Goal: Information Seeking & Learning: Check status

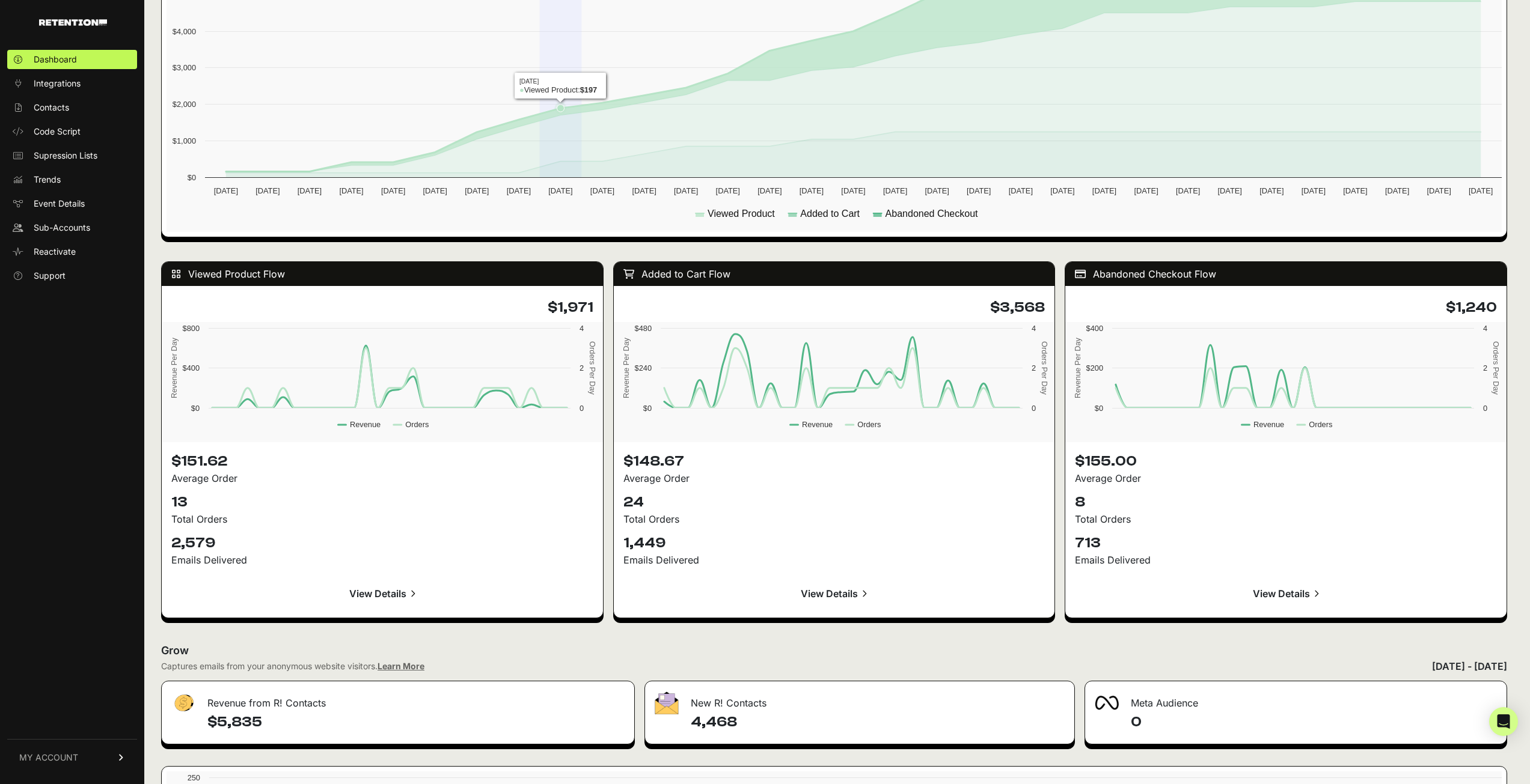
scroll to position [841, 0]
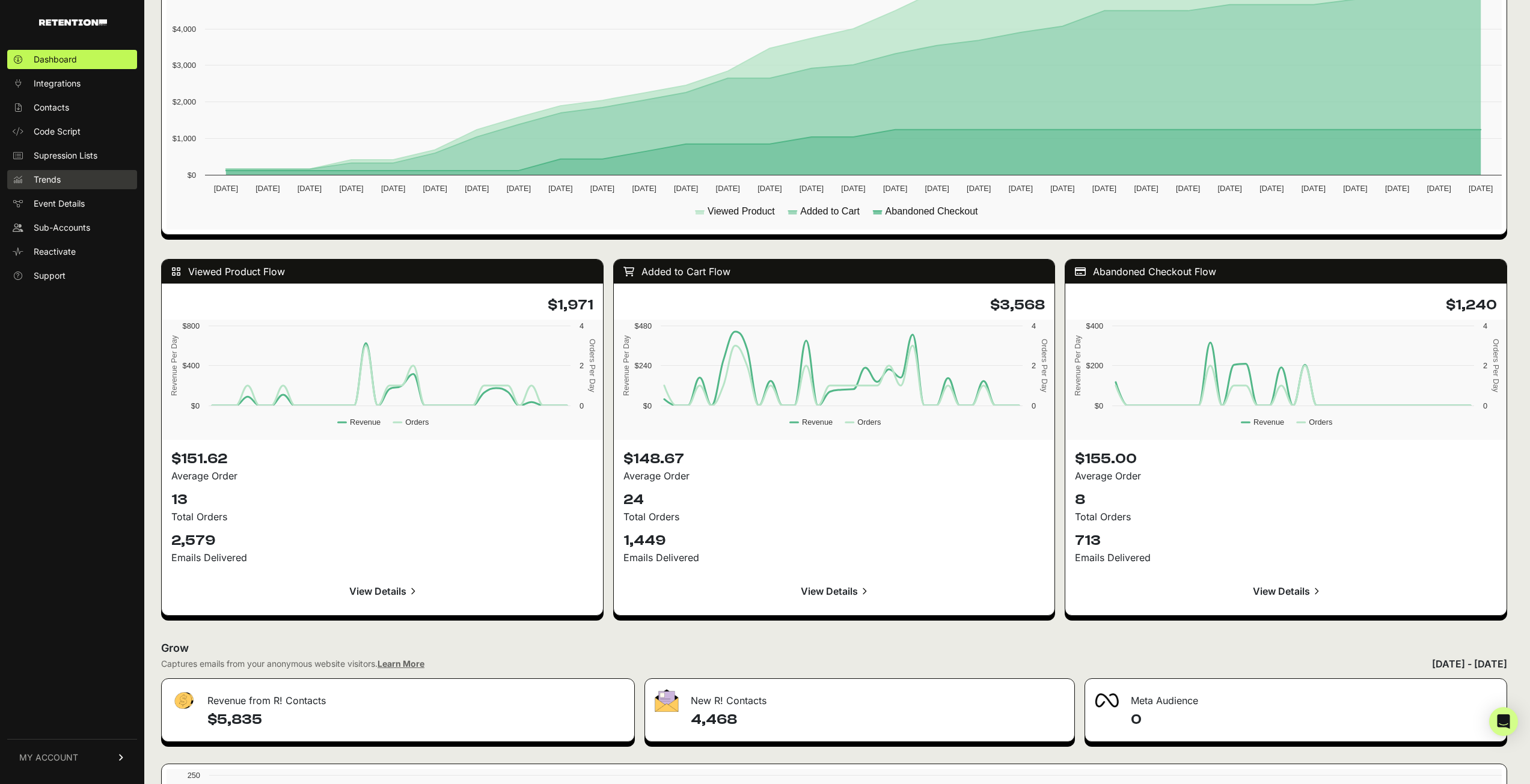
click at [48, 174] on span "Trends" at bounding box center [47, 179] width 27 height 12
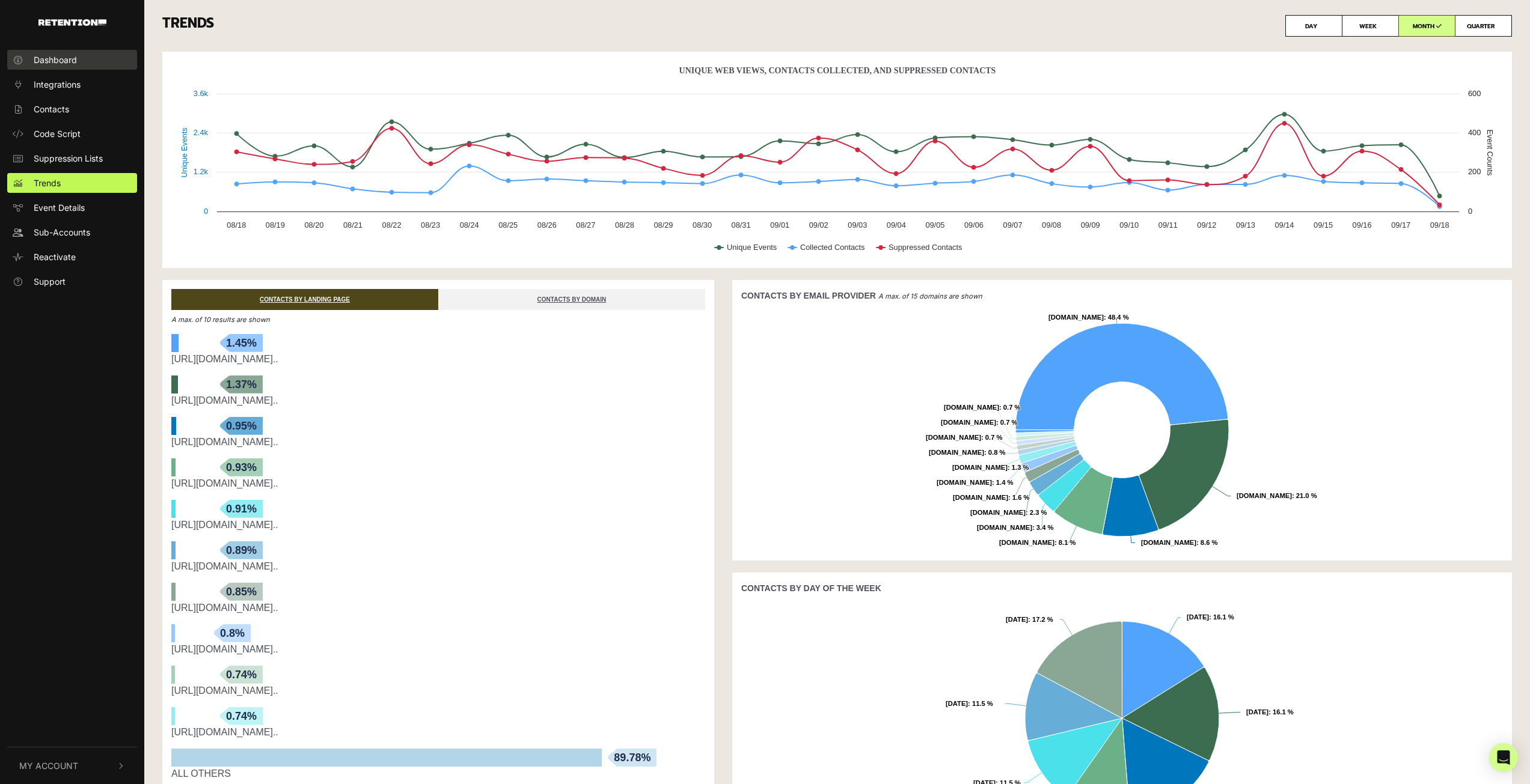
click at [76, 66] on link "Dashboard" at bounding box center [72, 59] width 130 height 20
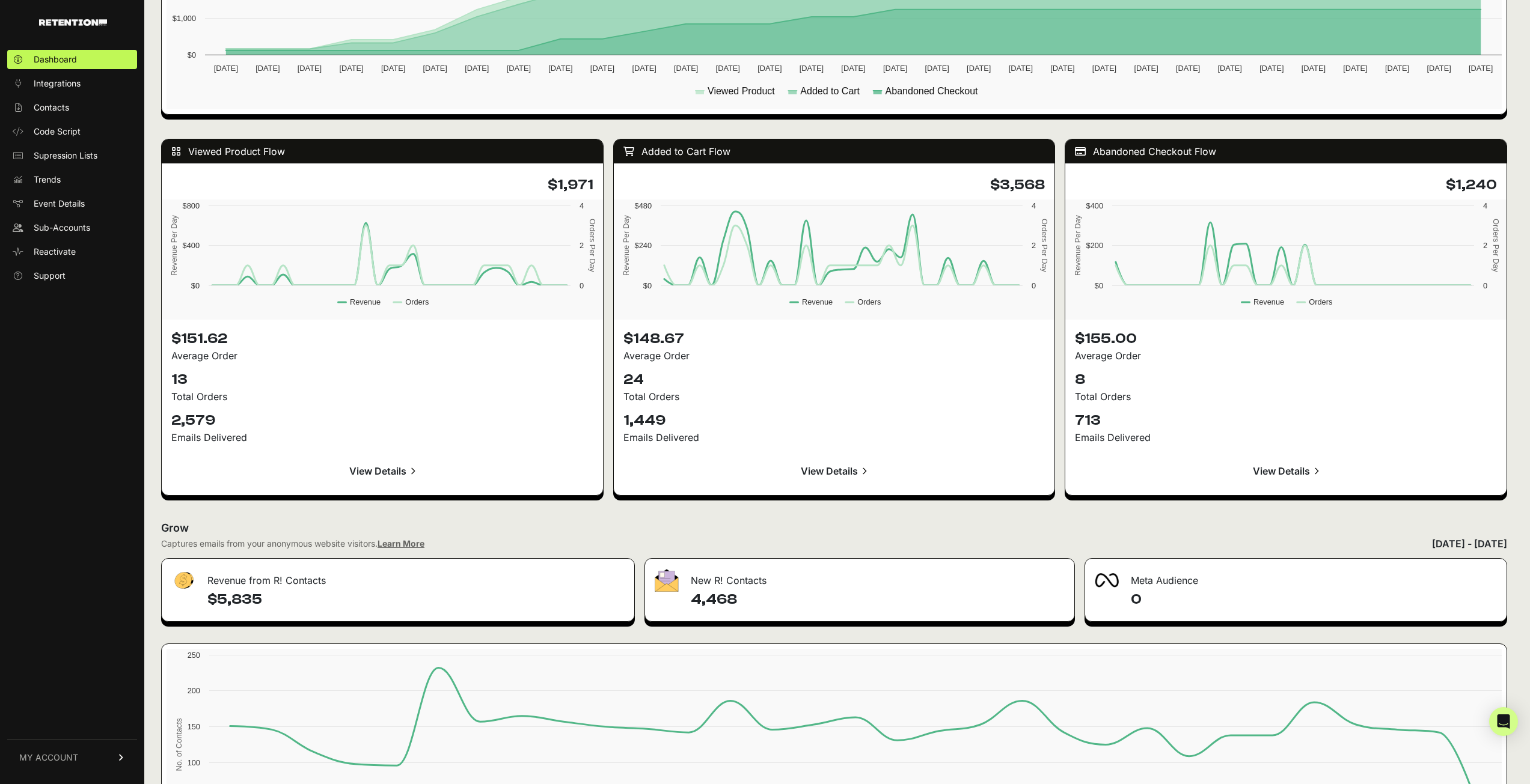
scroll to position [901, 0]
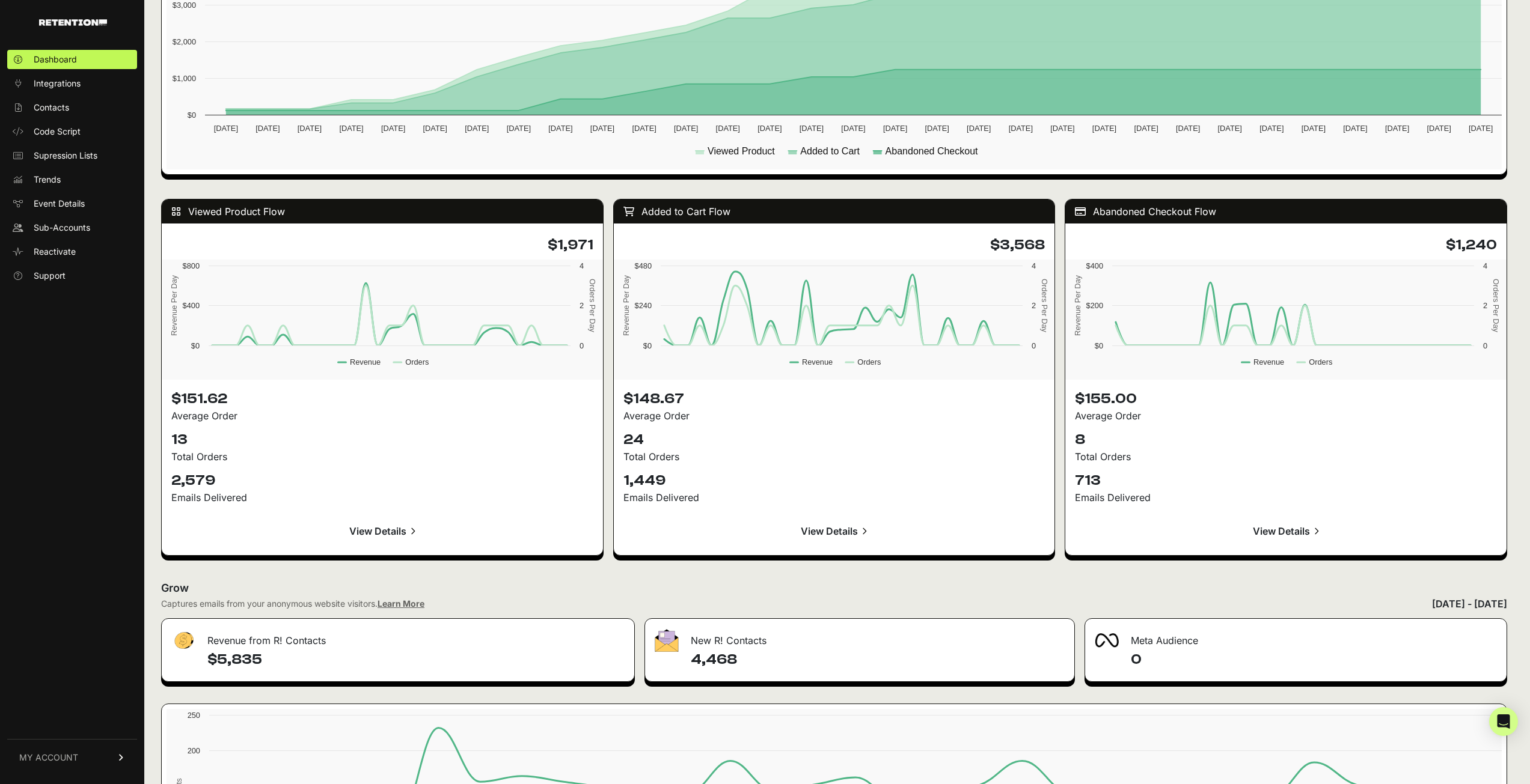
click at [1272, 530] on link "View Details" at bounding box center [1286, 531] width 422 height 29
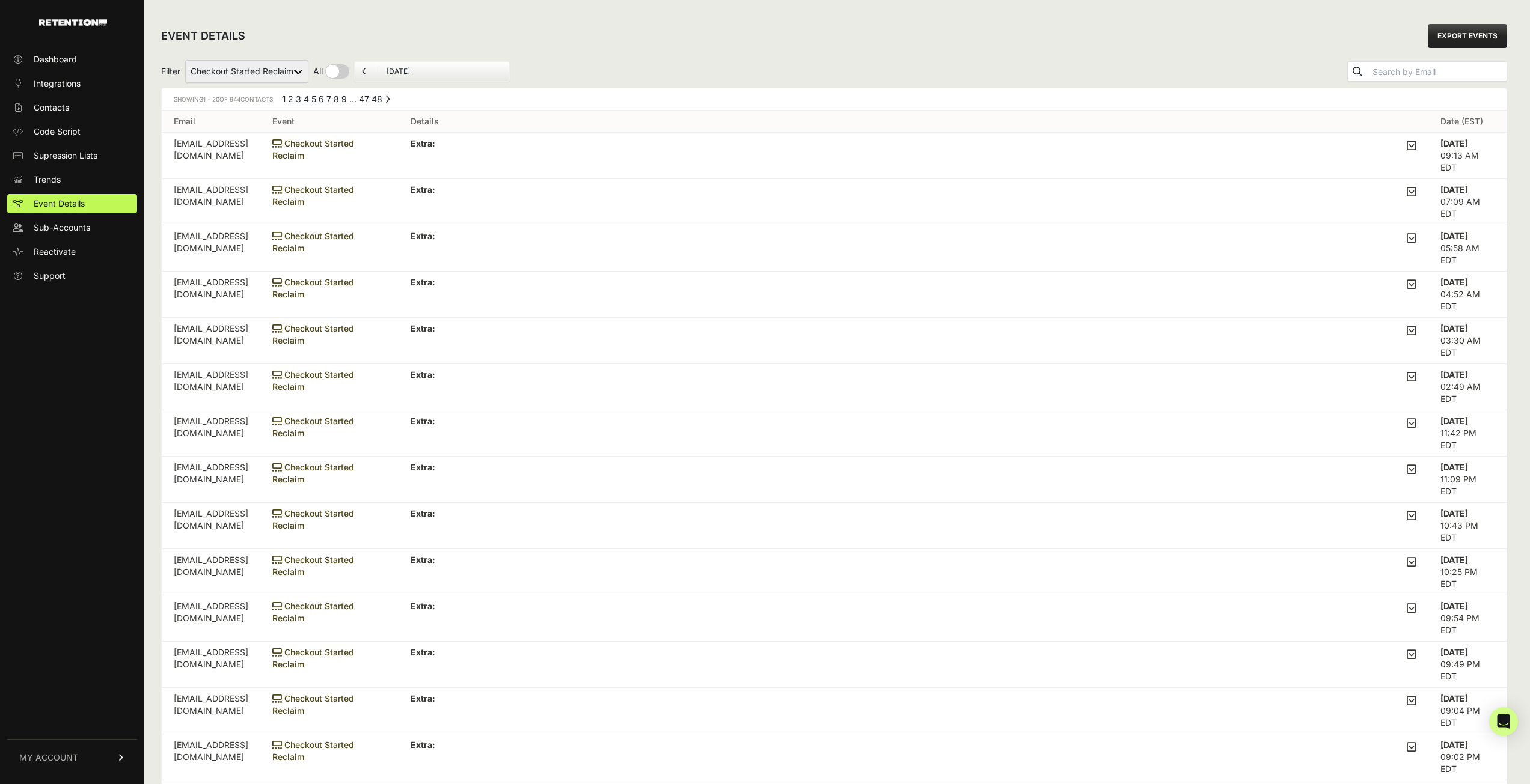
click at [339, 103] on link "8" at bounding box center [336, 99] width 6 height 10
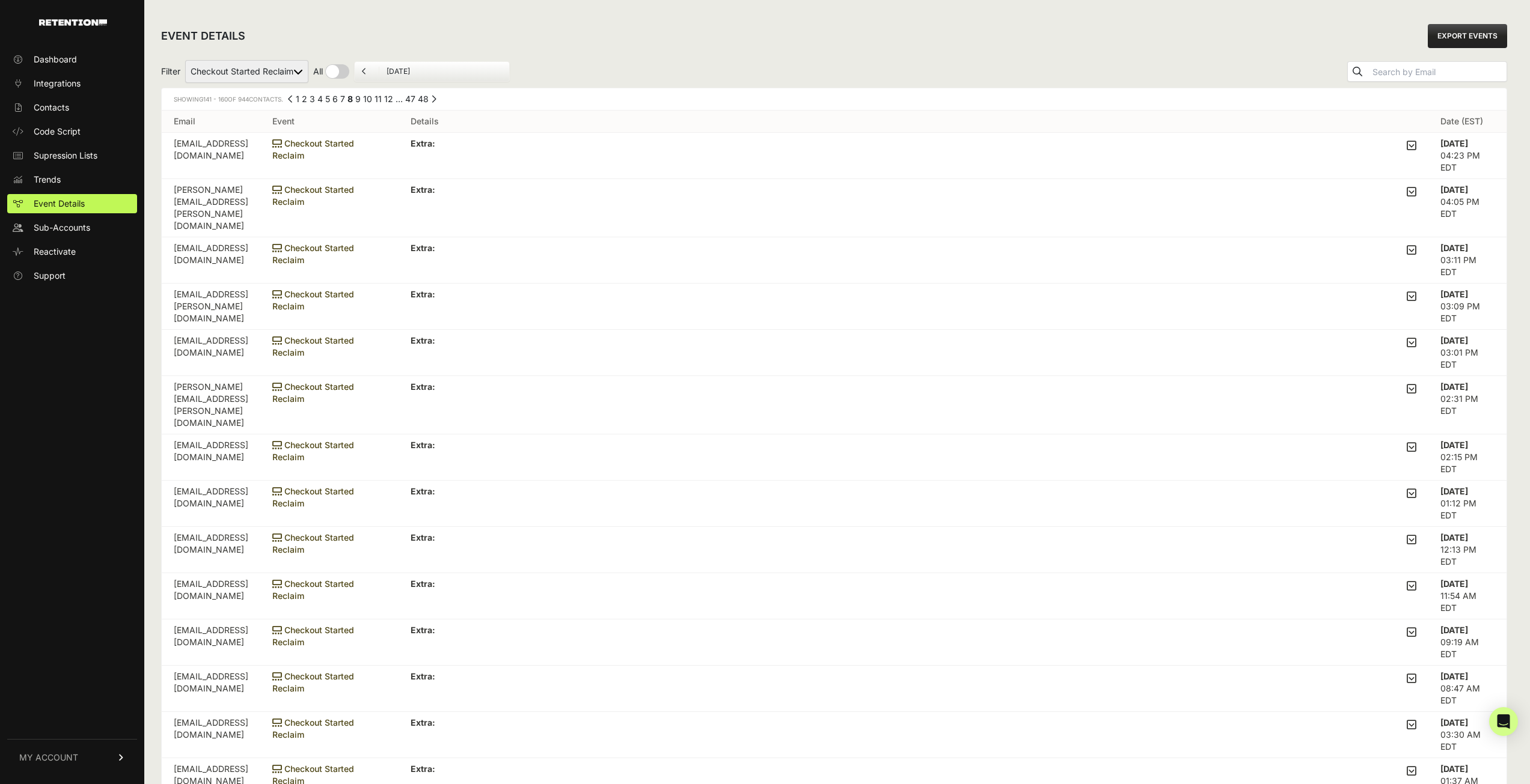
click at [411, 96] on link "47" at bounding box center [410, 99] width 10 height 10
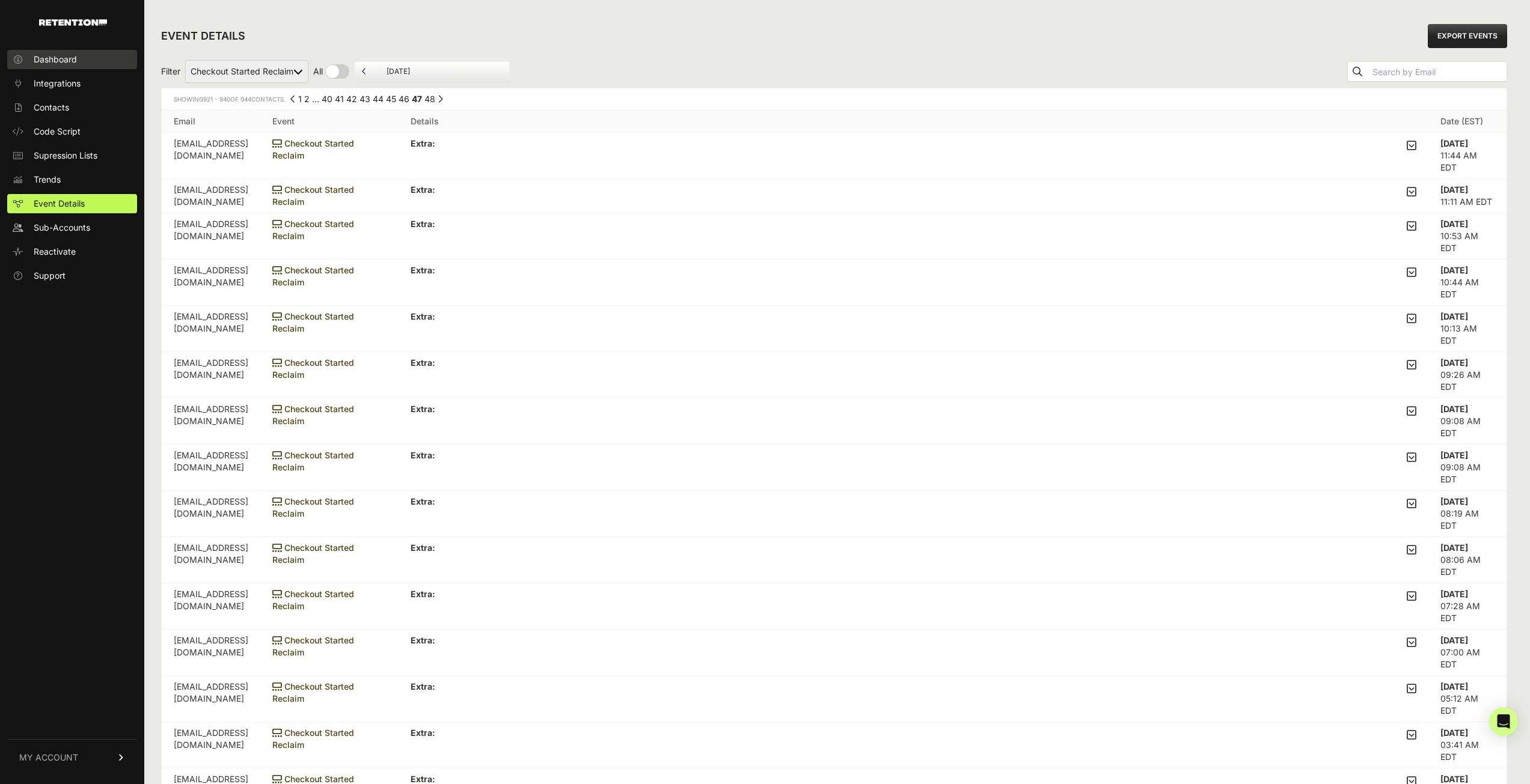
click at [67, 63] on span "Dashboard" at bounding box center [55, 59] width 43 height 12
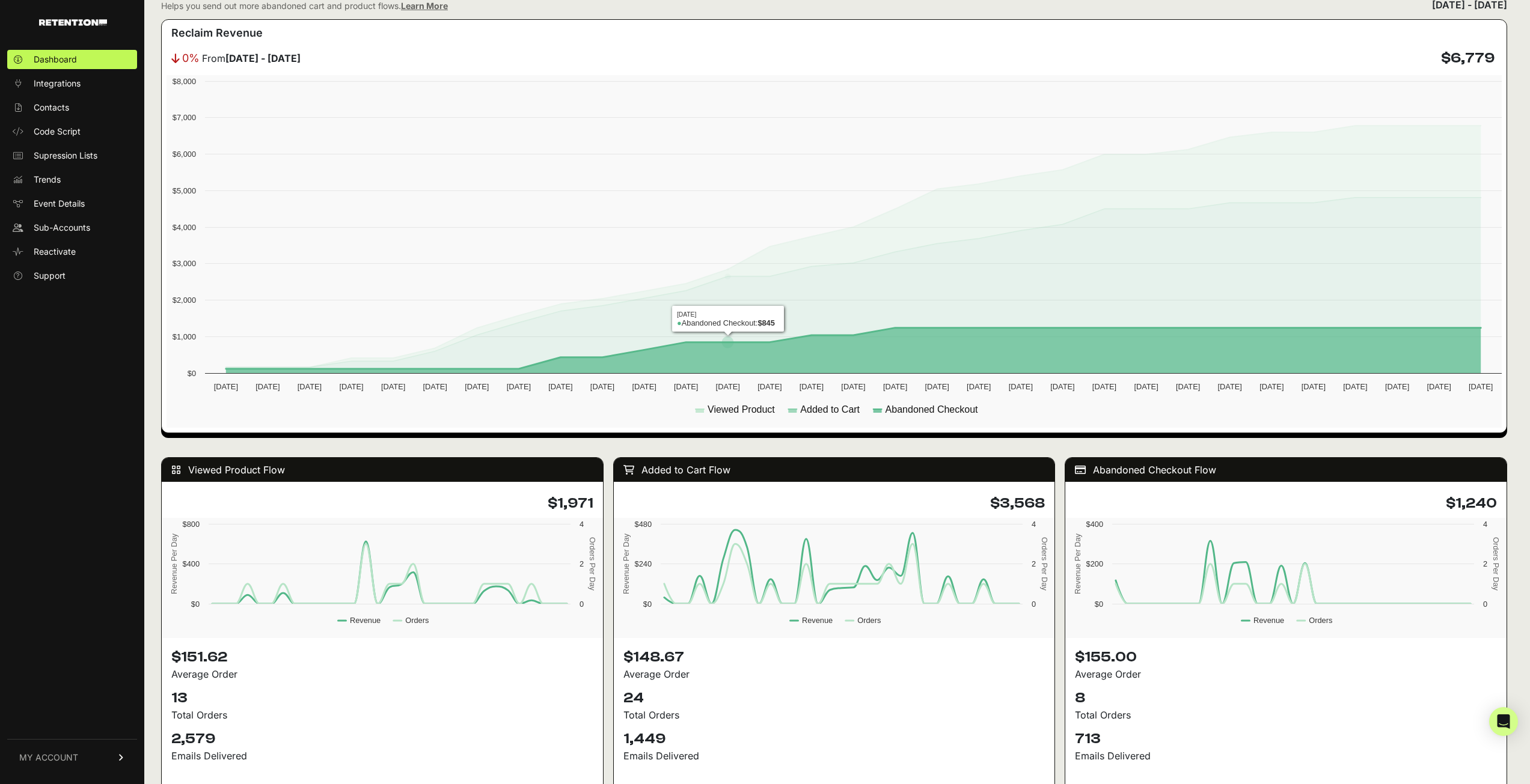
scroll to position [721, 0]
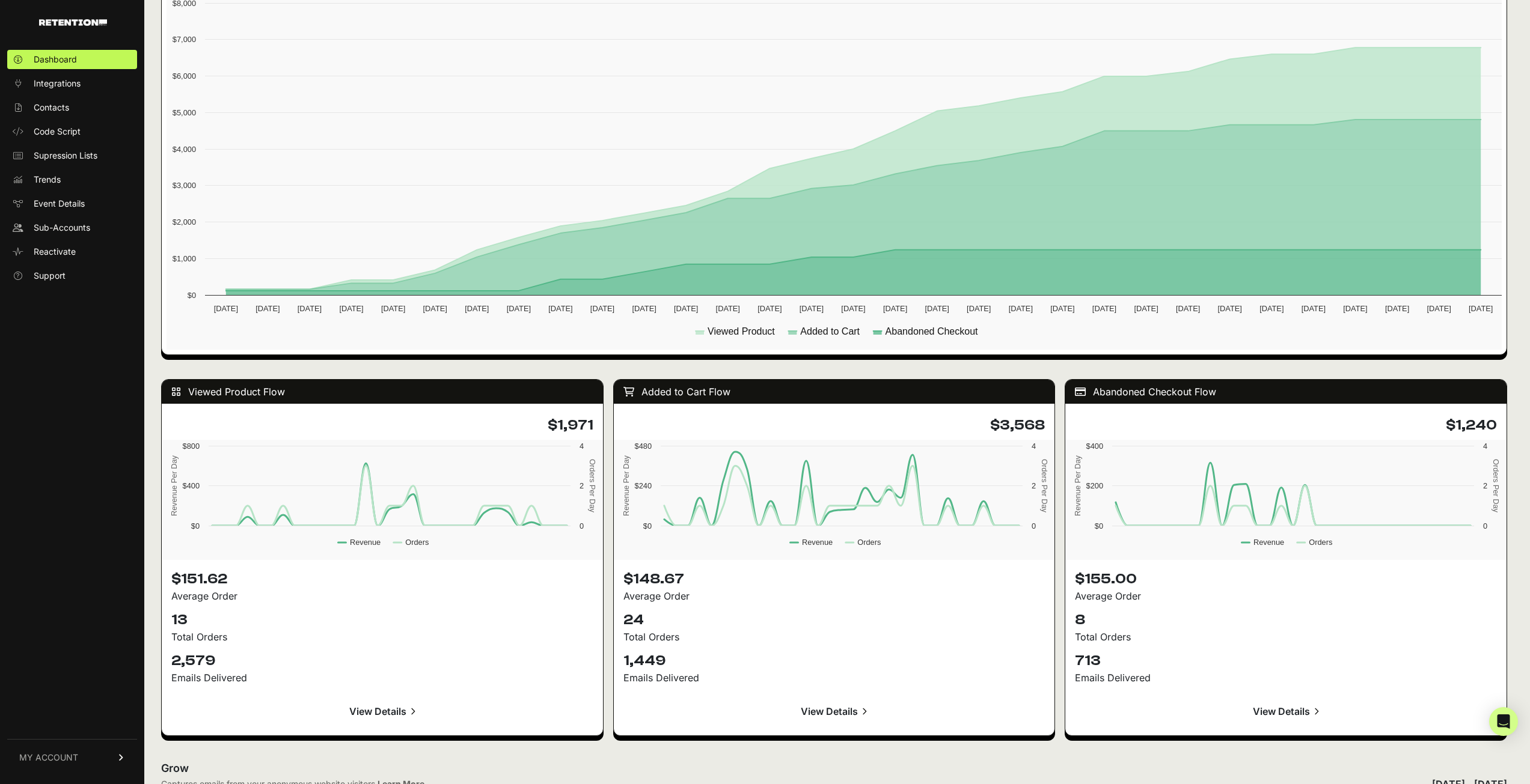
click at [835, 712] on link "View Details" at bounding box center [834, 712] width 422 height 29
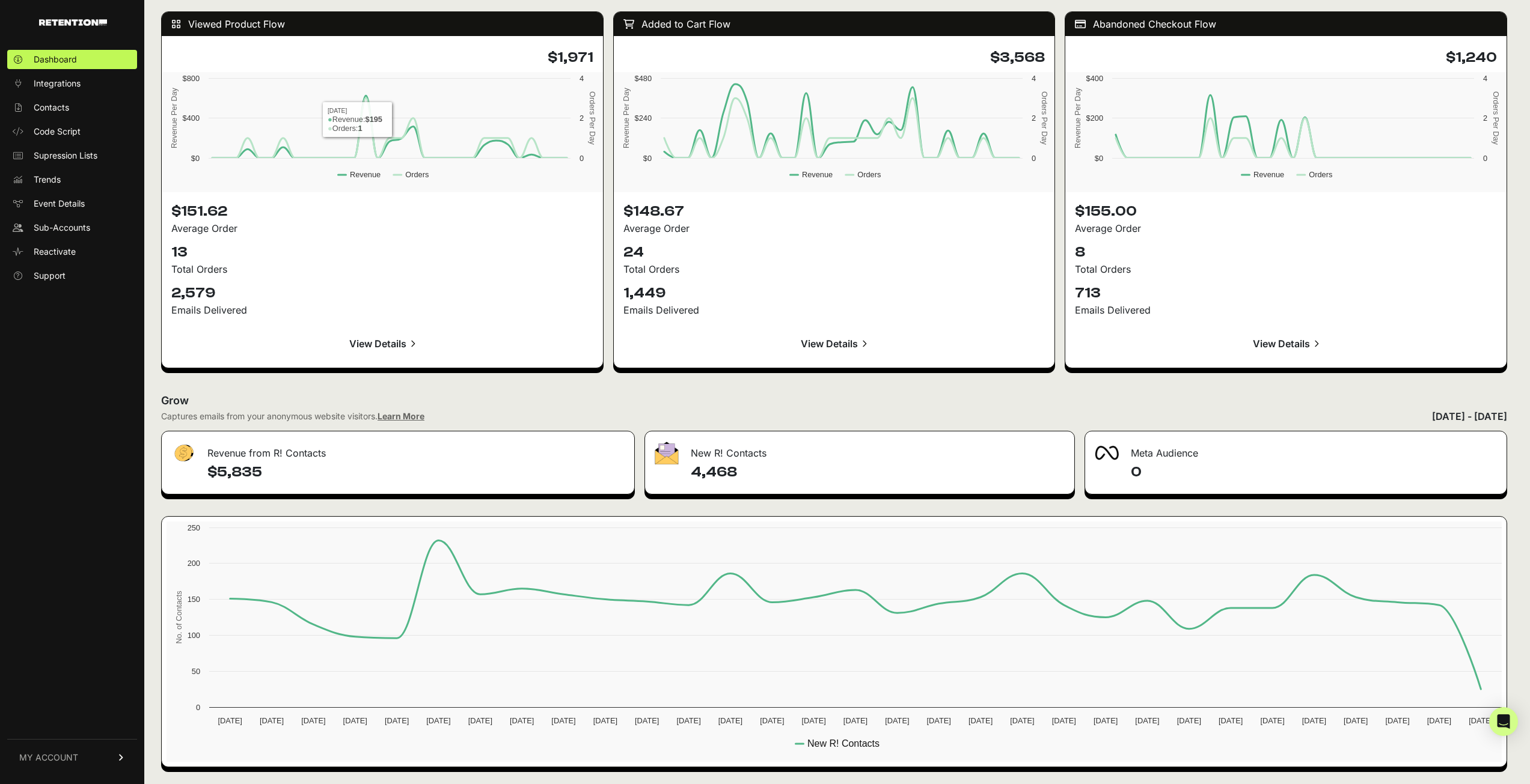
scroll to position [909, 0]
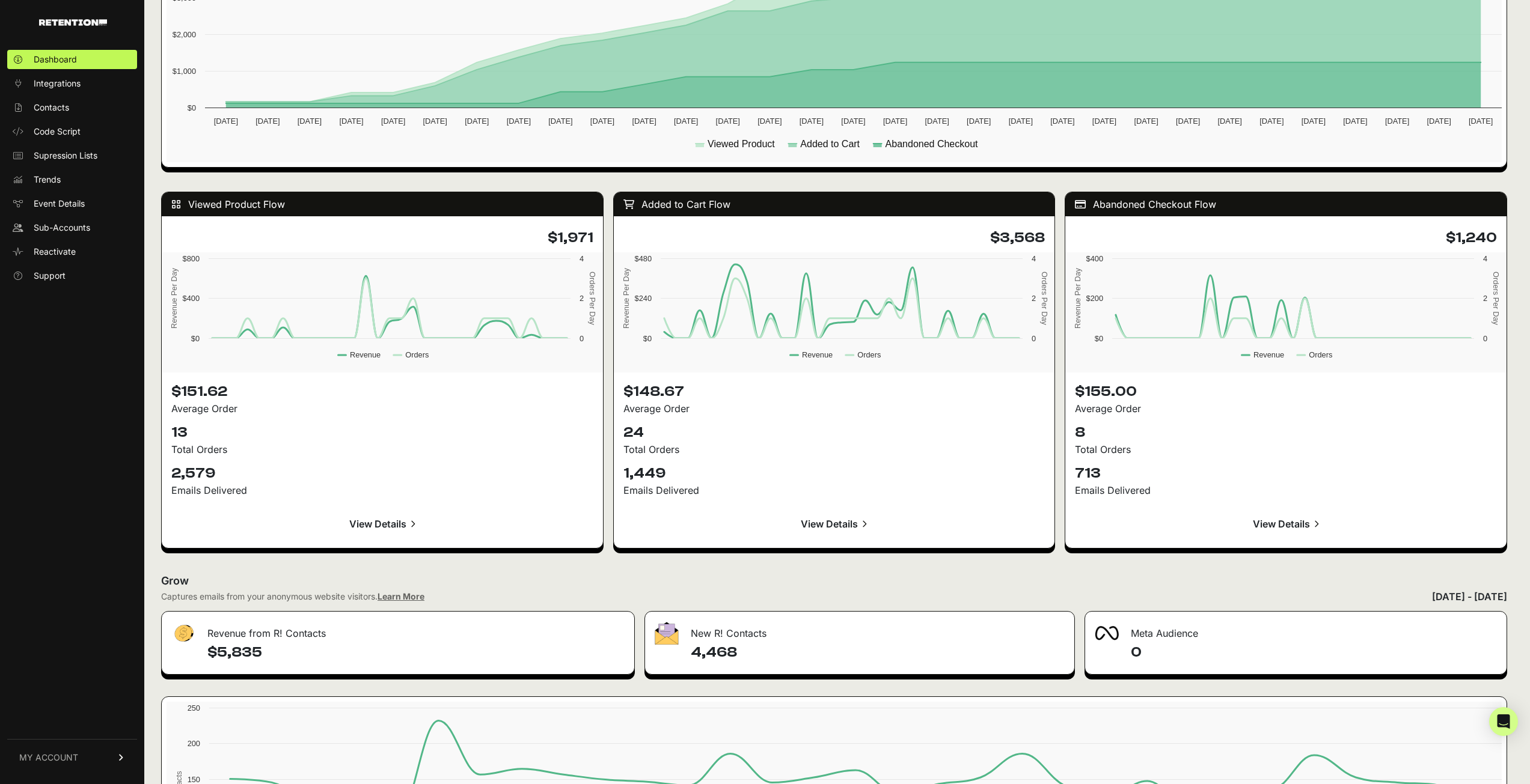
click at [395, 517] on link "View Details" at bounding box center [381, 524] width 422 height 29
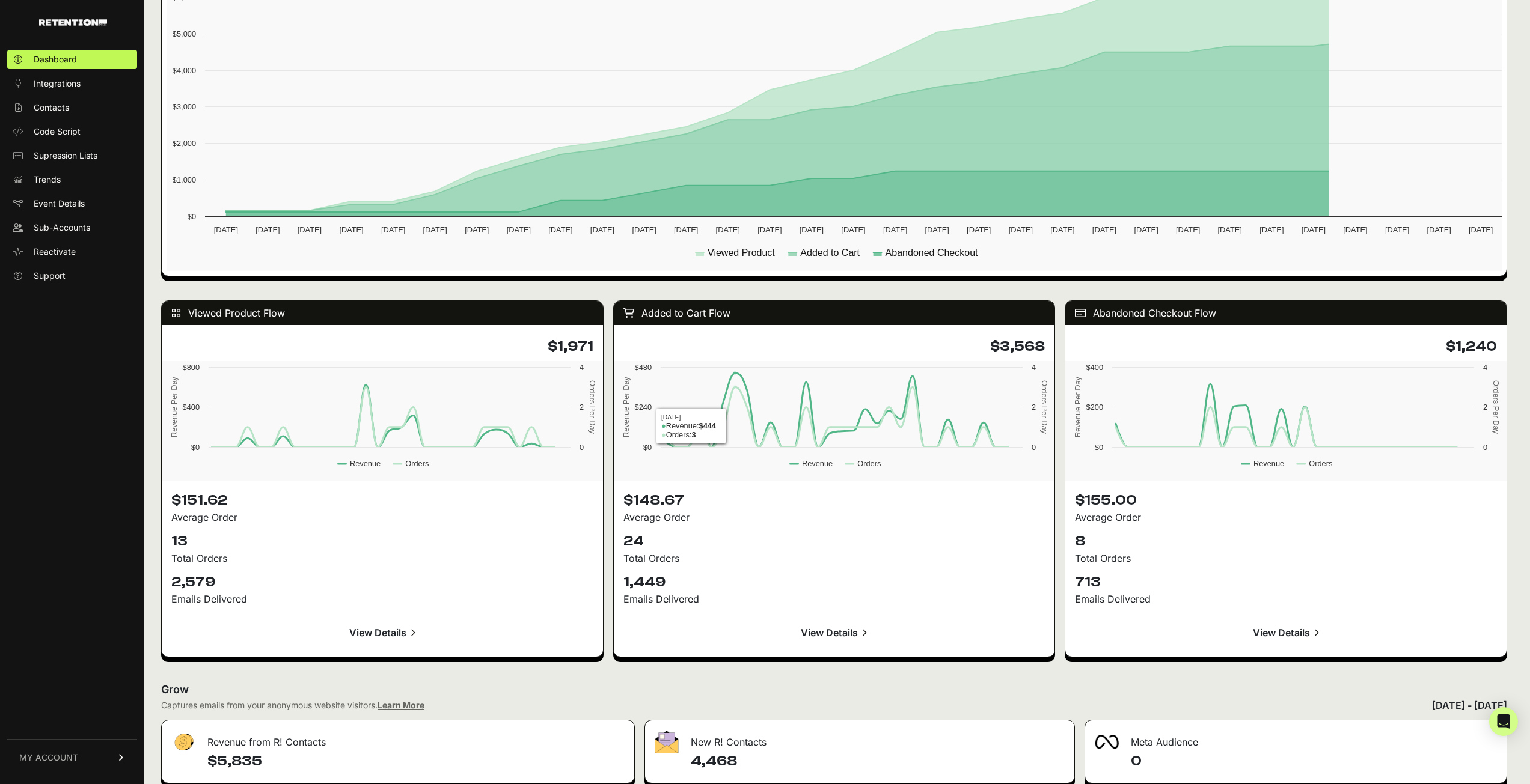
scroll to position [608, 0]
